Goal: Information Seeking & Learning: Find specific page/section

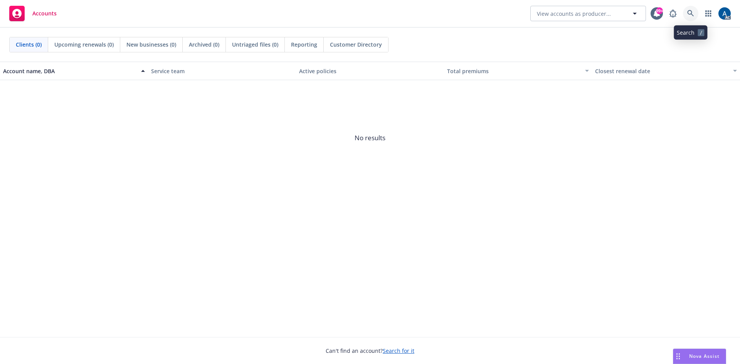
click at [689, 16] on icon at bounding box center [690, 13] width 7 height 7
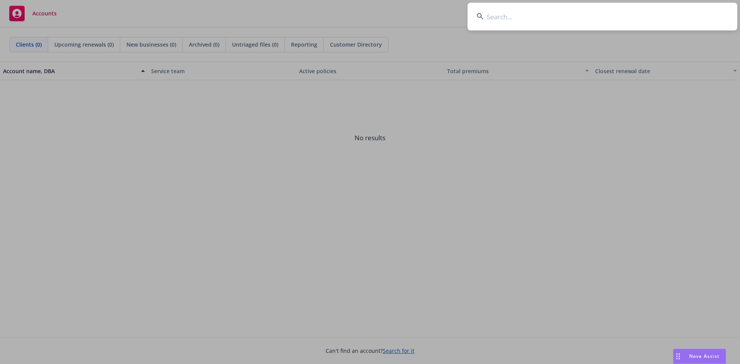
click at [555, 16] on input at bounding box center [602, 17] width 270 height 28
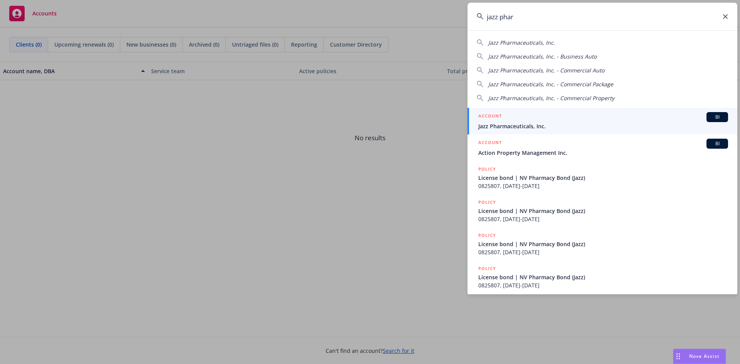
type input "jazz phar"
click at [533, 126] on span "Jazz Pharmaceuticals, Inc." at bounding box center [603, 126] width 250 height 8
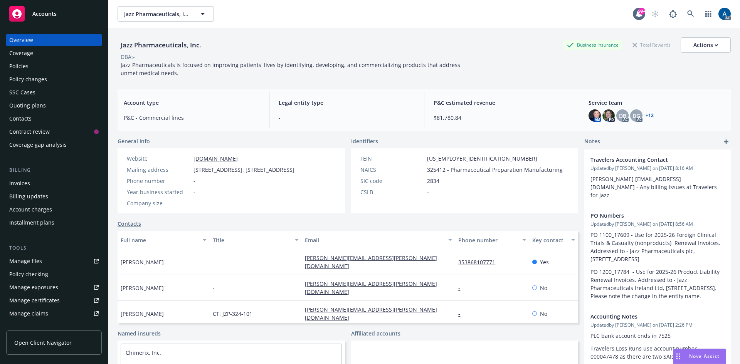
click at [42, 13] on span "Accounts" at bounding box center [44, 14] width 24 height 6
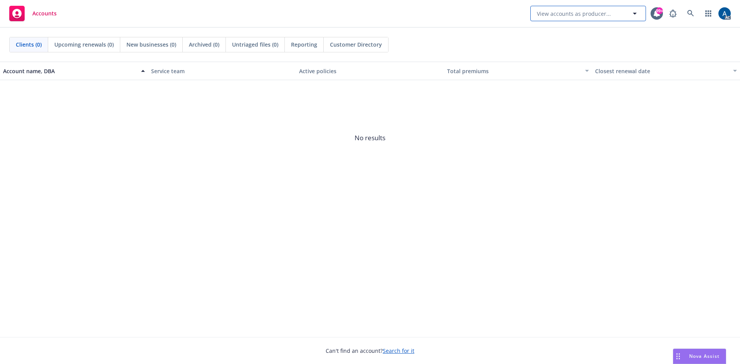
click at [637, 14] on icon "button" at bounding box center [634, 13] width 9 height 9
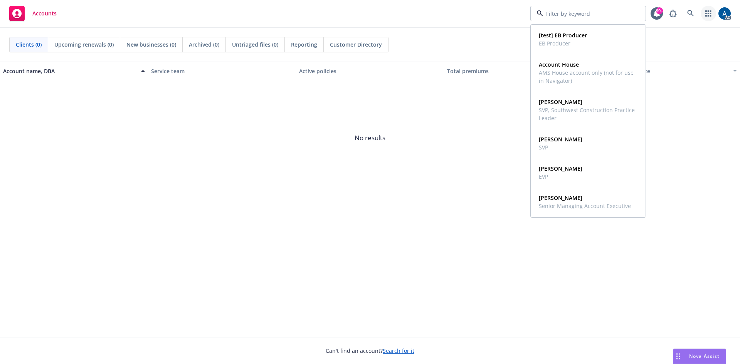
click at [708, 16] on icon "button" at bounding box center [708, 13] width 6 height 6
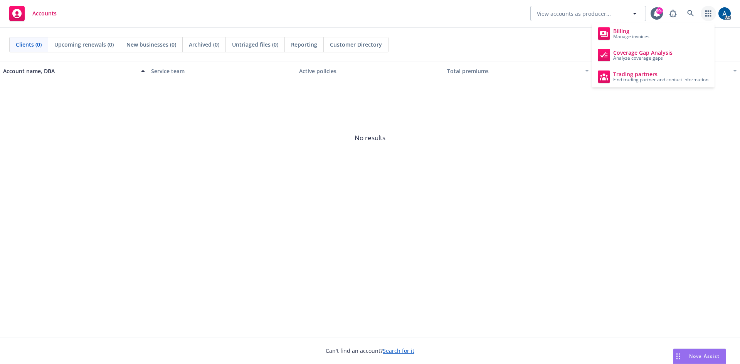
click at [485, 172] on span "No results" at bounding box center [370, 138] width 740 height 116
